Goal: Complete application form

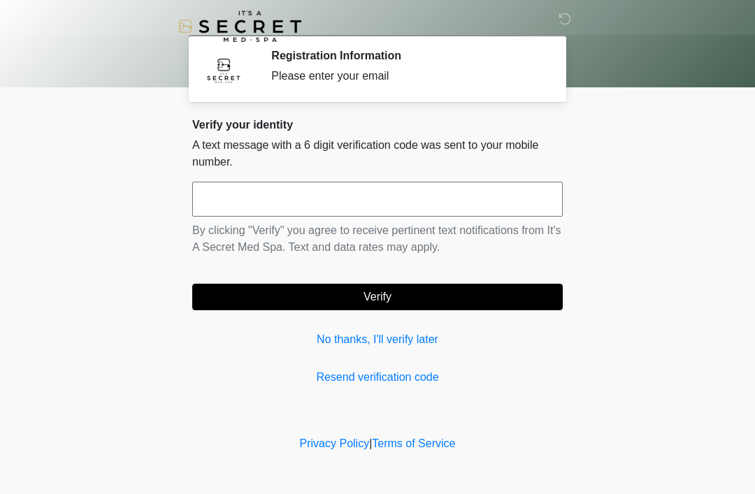
click at [357, 199] on input "text" at bounding box center [377, 199] width 370 height 35
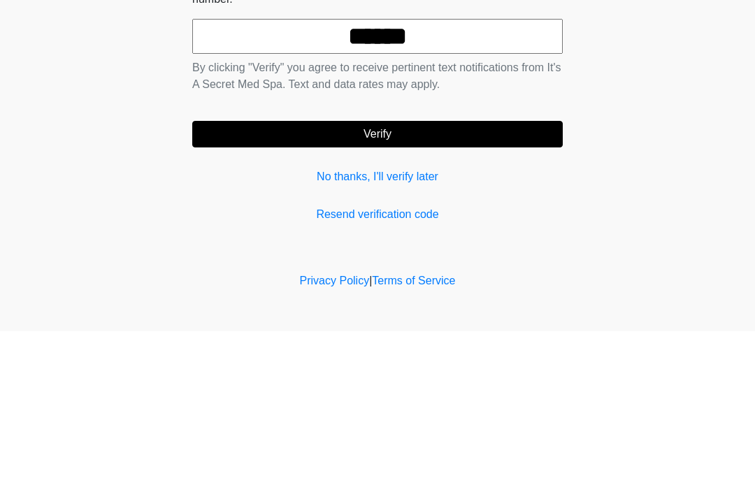
type input "******"
click at [463, 284] on button "Verify" at bounding box center [377, 297] width 370 height 27
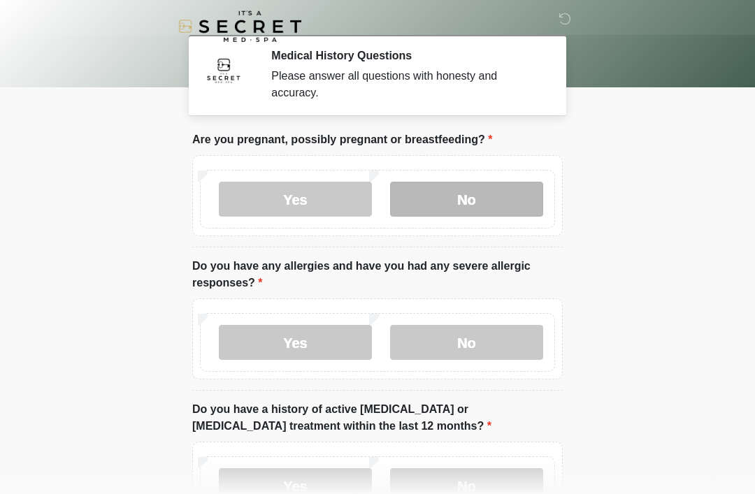
click at [455, 203] on label "No" at bounding box center [466, 199] width 153 height 35
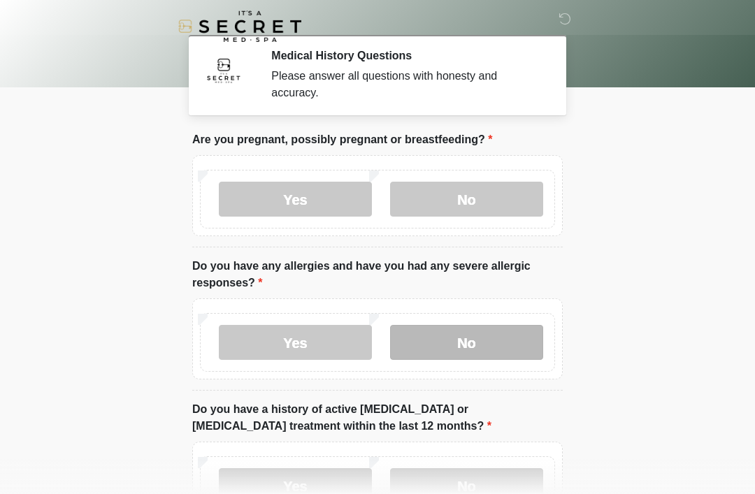
click at [475, 347] on label "No" at bounding box center [466, 342] width 153 height 35
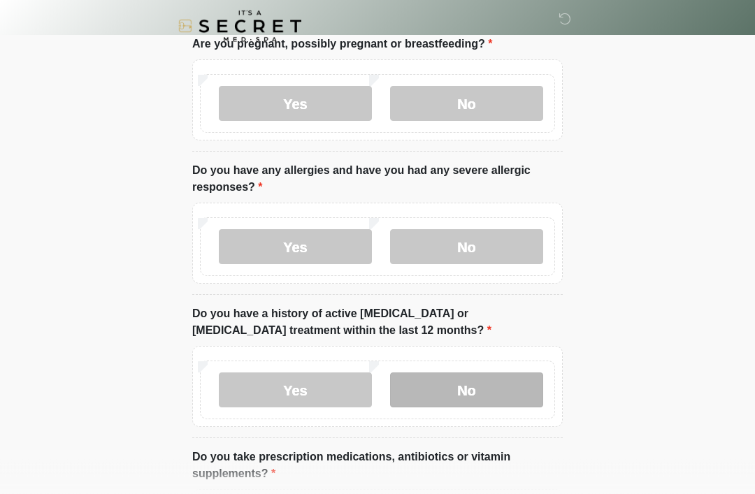
click at [502, 391] on label "No" at bounding box center [466, 390] width 153 height 35
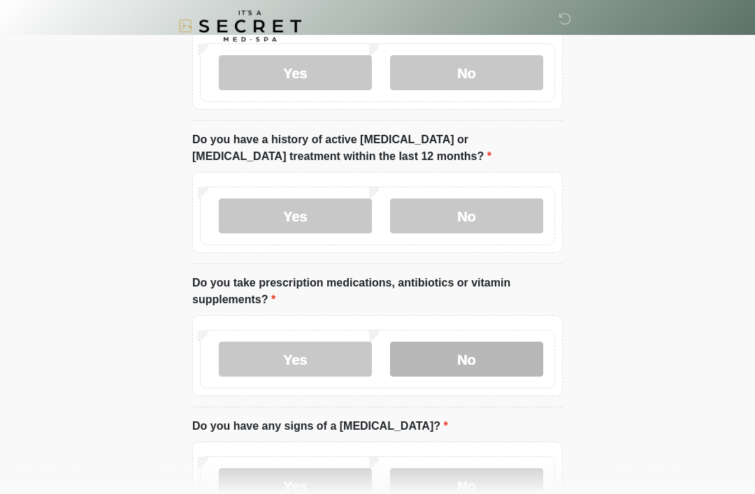
click at [497, 358] on label "No" at bounding box center [466, 359] width 153 height 35
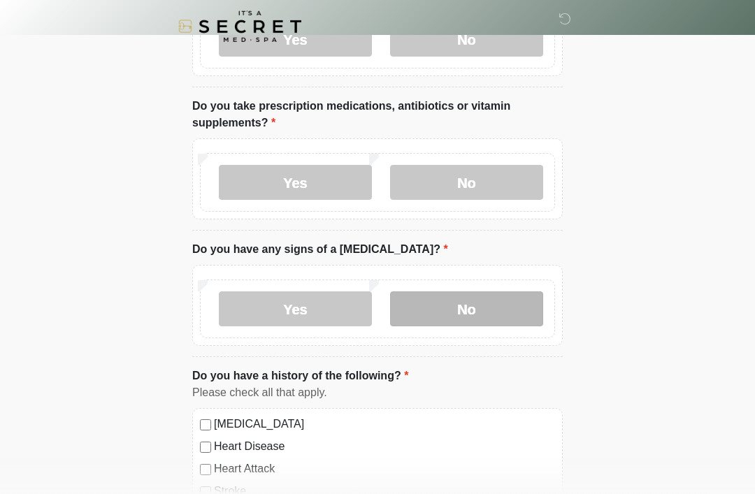
click at [500, 310] on label "No" at bounding box center [466, 308] width 153 height 35
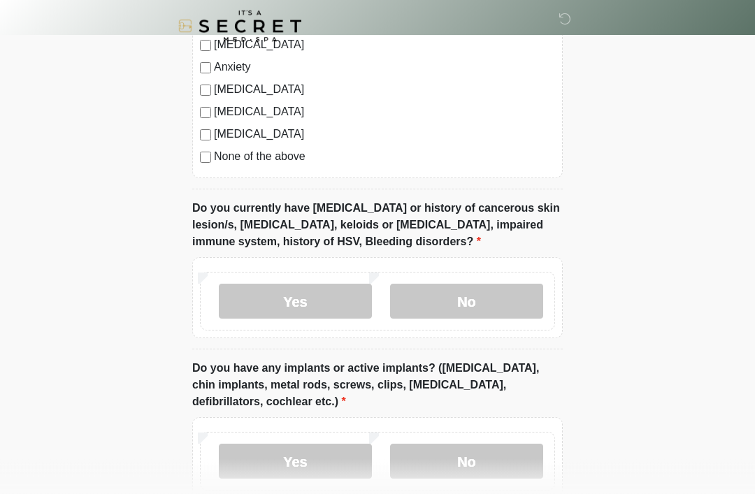
scroll to position [960, 0]
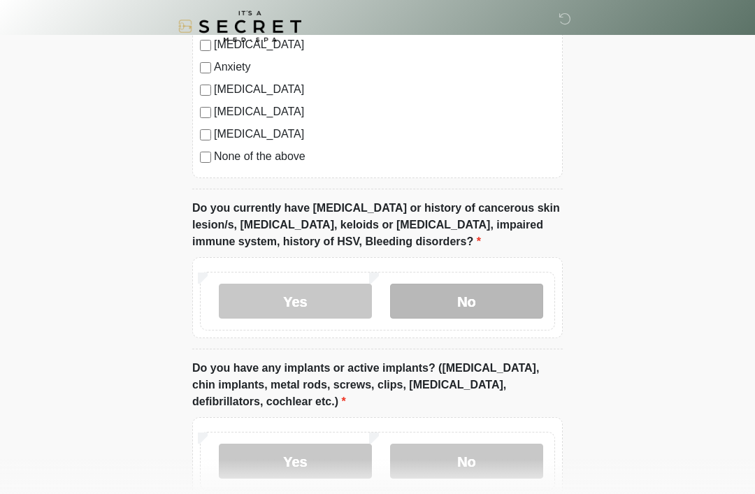
click at [513, 304] on label "No" at bounding box center [466, 301] width 153 height 35
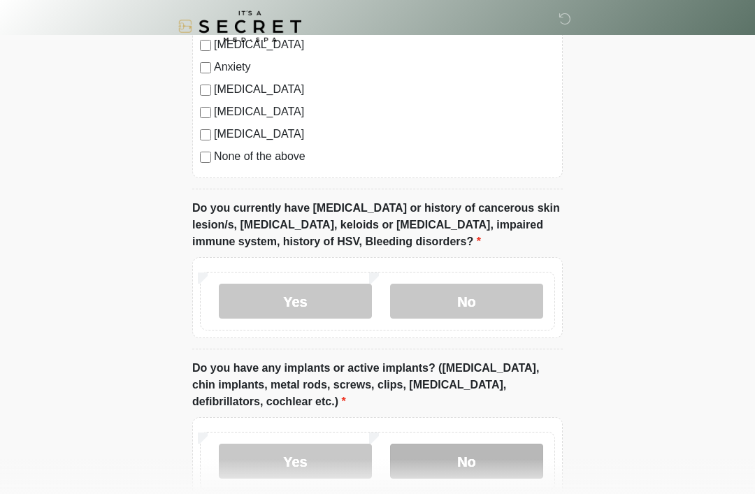
click at [490, 467] on label "No" at bounding box center [466, 461] width 153 height 35
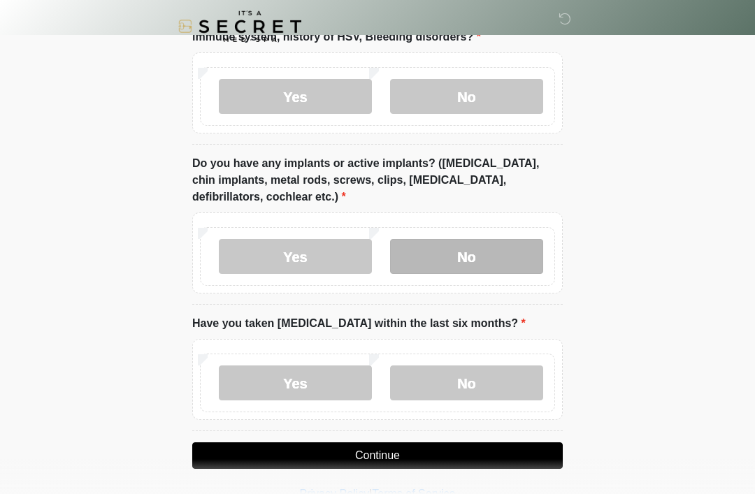
scroll to position [1168, 0]
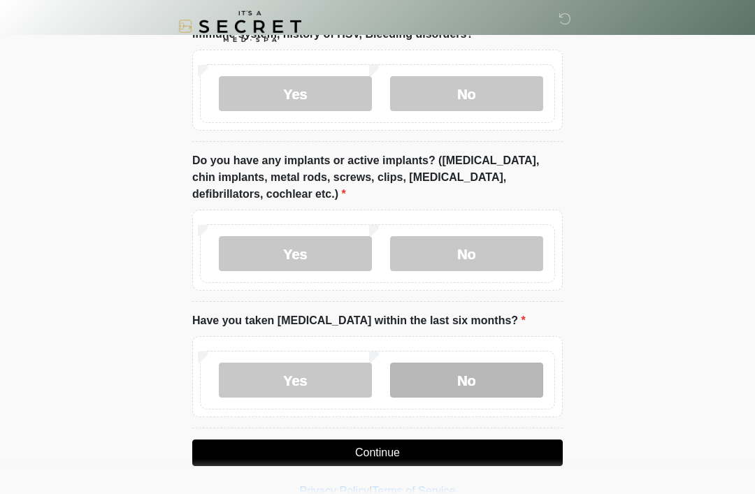
click at [515, 374] on label "No" at bounding box center [466, 380] width 153 height 35
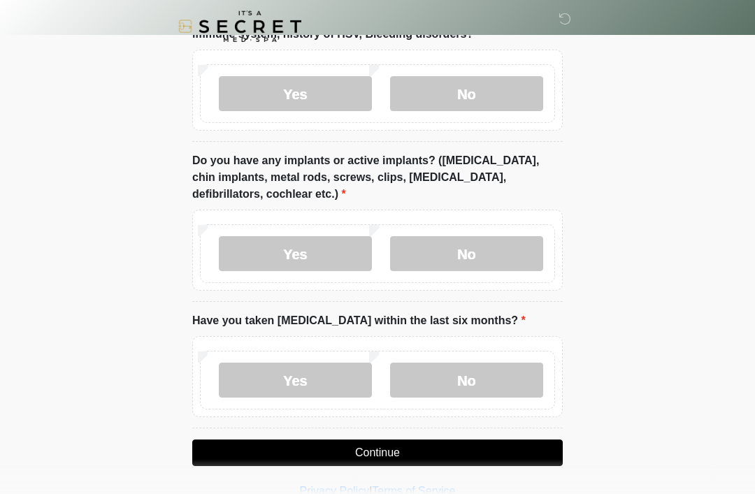
click at [390, 449] on button "Continue" at bounding box center [377, 452] width 370 height 27
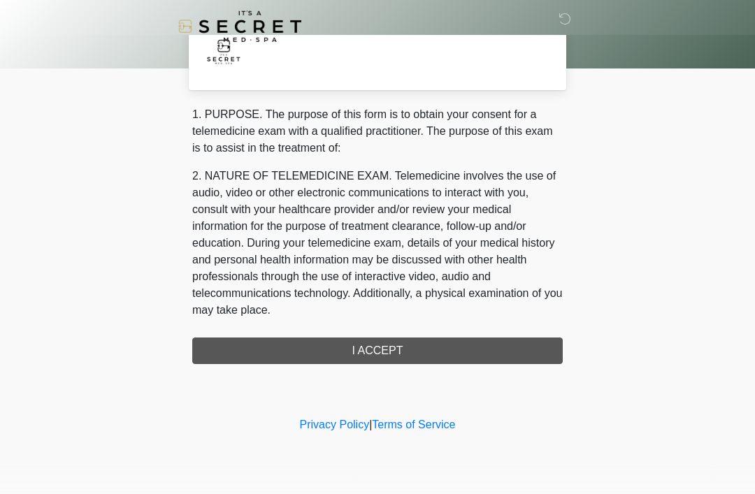
scroll to position [0, 0]
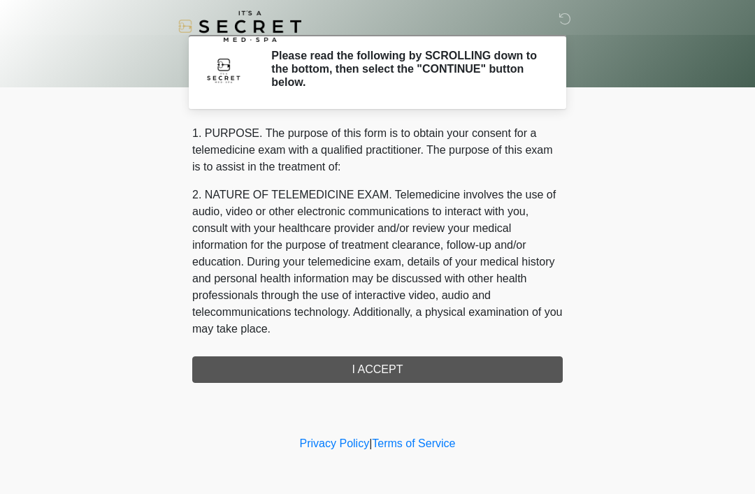
click at [417, 365] on div "1. PURPOSE. The purpose of this form is to obtain your consent for a telemedici…" at bounding box center [377, 254] width 370 height 258
click at [414, 369] on div "1. PURPOSE. The purpose of this form is to obtain your consent for a telemedici…" at bounding box center [377, 254] width 370 height 258
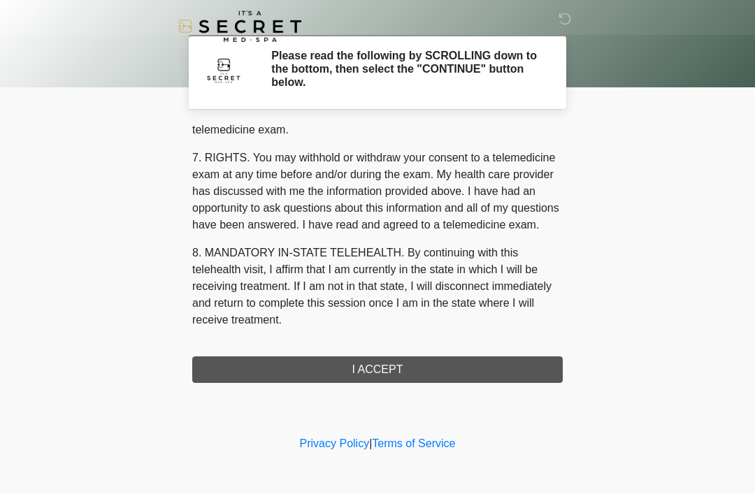
click at [400, 363] on button "I ACCEPT" at bounding box center [377, 369] width 370 height 27
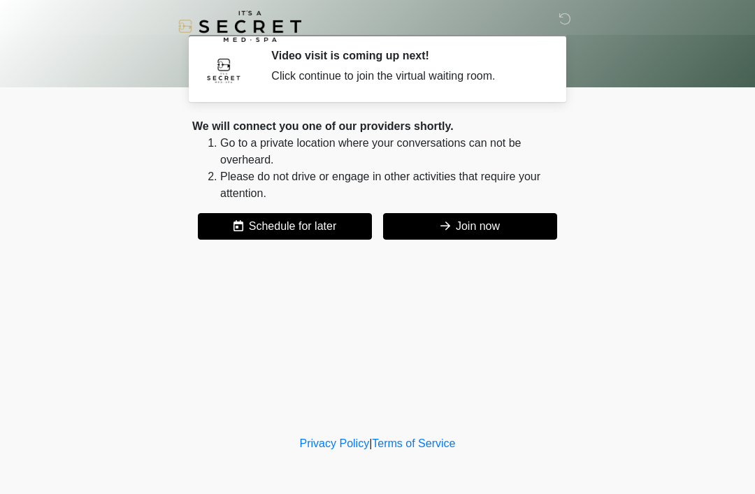
click at [472, 227] on button "Join now" at bounding box center [470, 226] width 174 height 27
